Goal: Find specific page/section: Find specific page/section

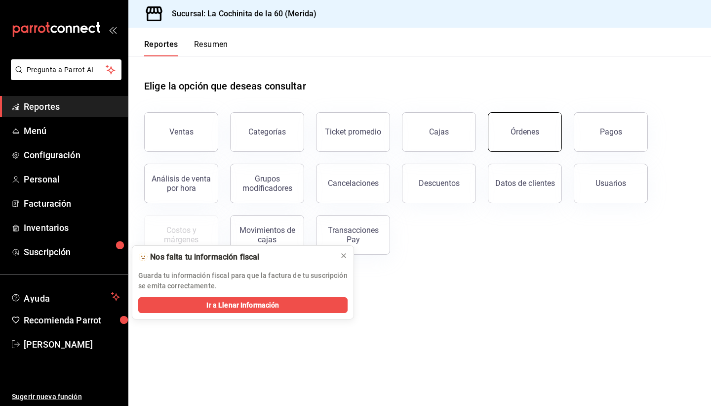
click at [512, 131] on div "Órdenes" at bounding box center [525, 131] width 29 height 9
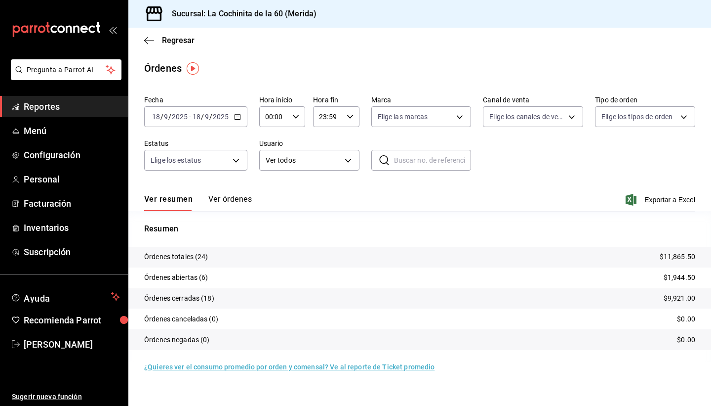
click at [47, 113] on link "Reportes" at bounding box center [64, 106] width 128 height 21
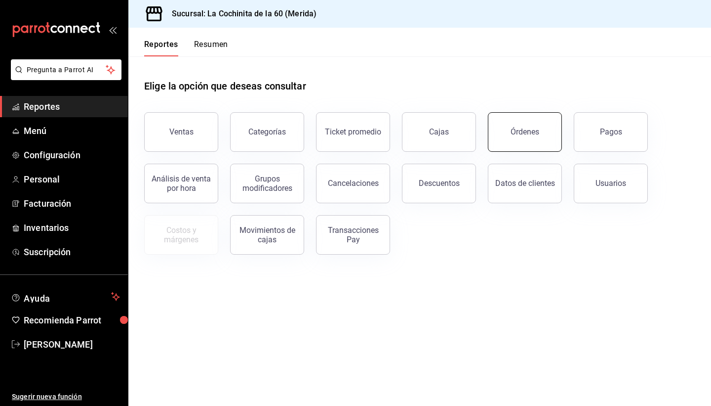
click at [529, 136] on div "Órdenes" at bounding box center [525, 131] width 29 height 9
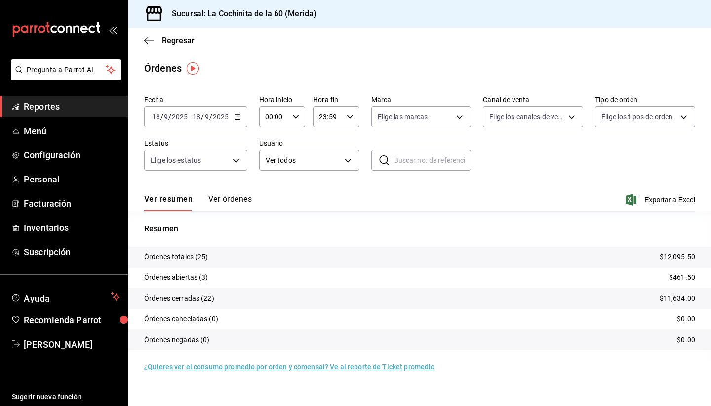
click at [59, 100] on span "Reportes" at bounding box center [72, 106] width 96 height 13
